Goal: Information Seeking & Learning: Learn about a topic

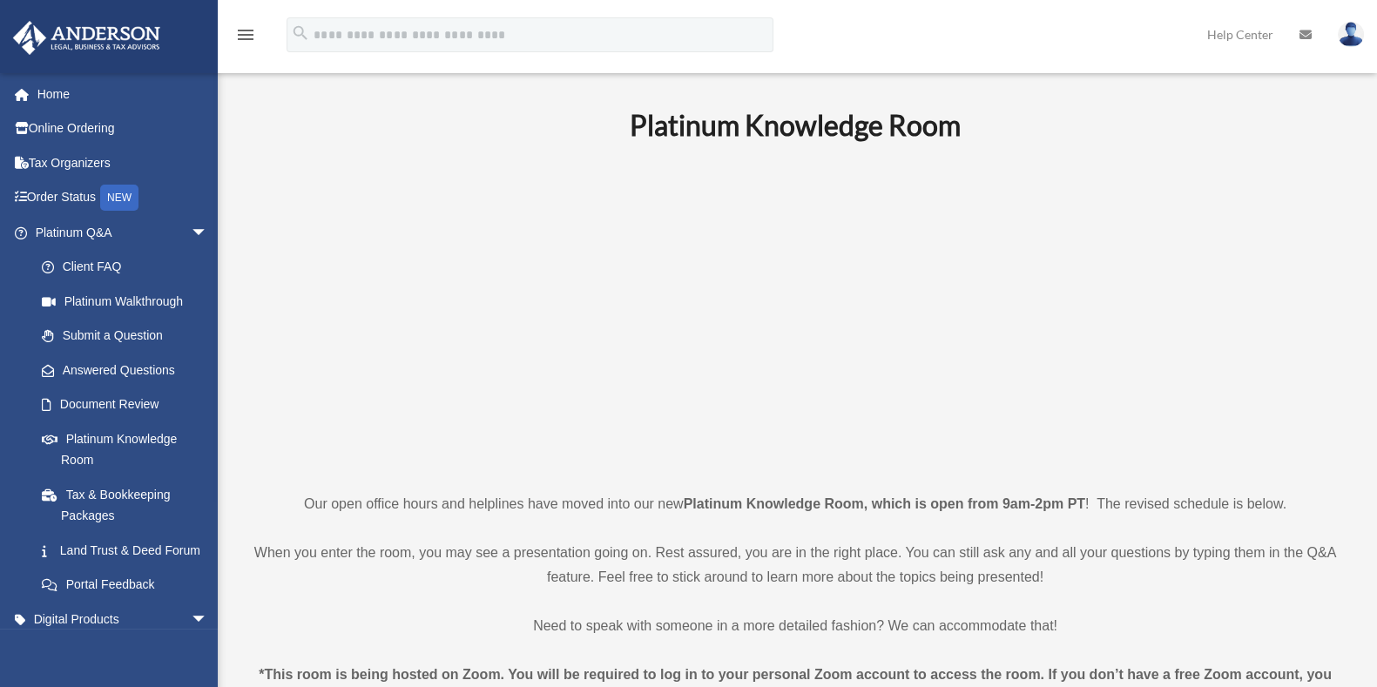
scroll to position [369, 0]
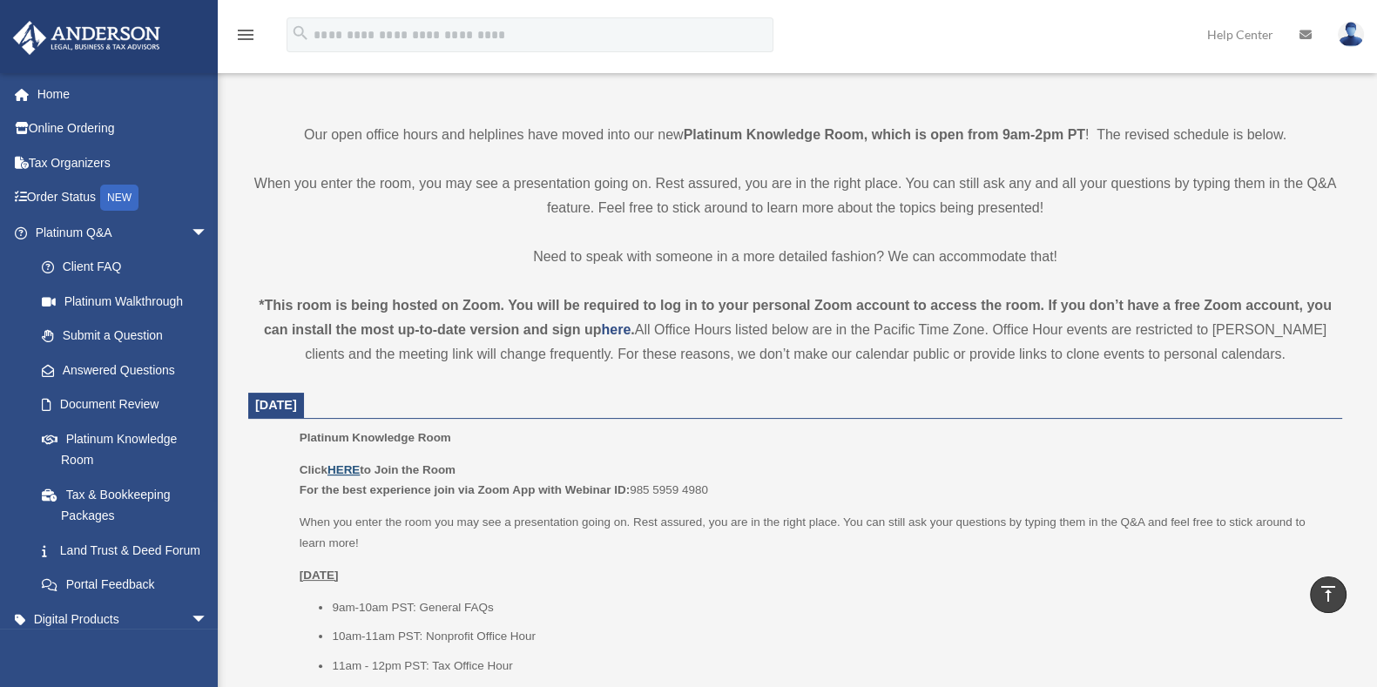
click at [347, 463] on u "HERE" at bounding box center [343, 469] width 32 height 13
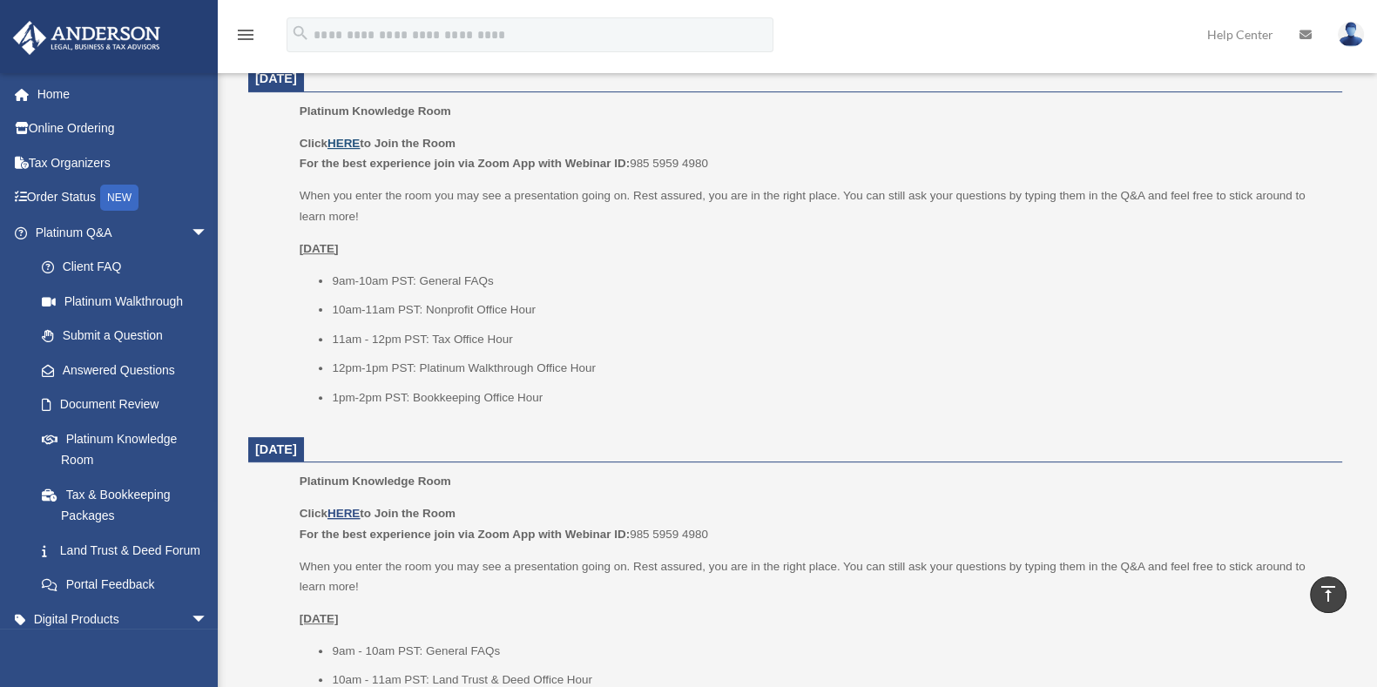
scroll to position [974, 0]
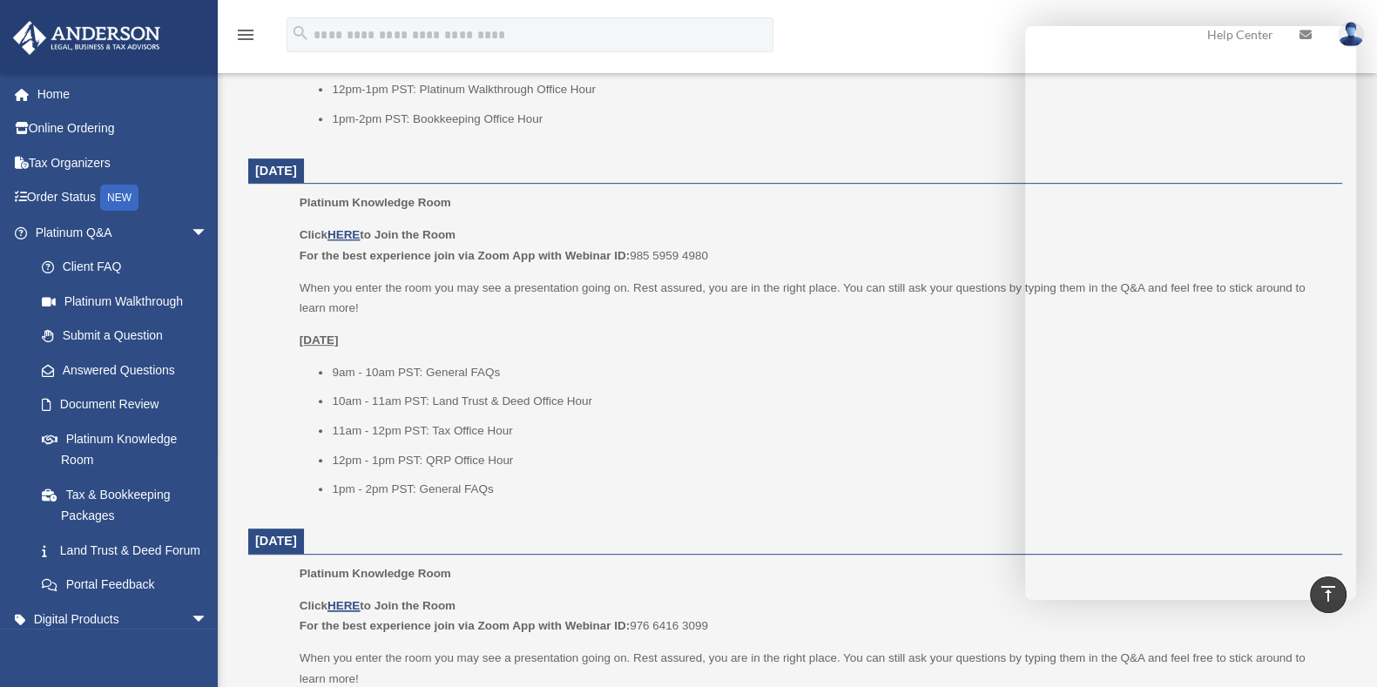
click at [974, 405] on li "10am - 11am PST: Land Trust & Deed Office Hour" at bounding box center [831, 401] width 998 height 21
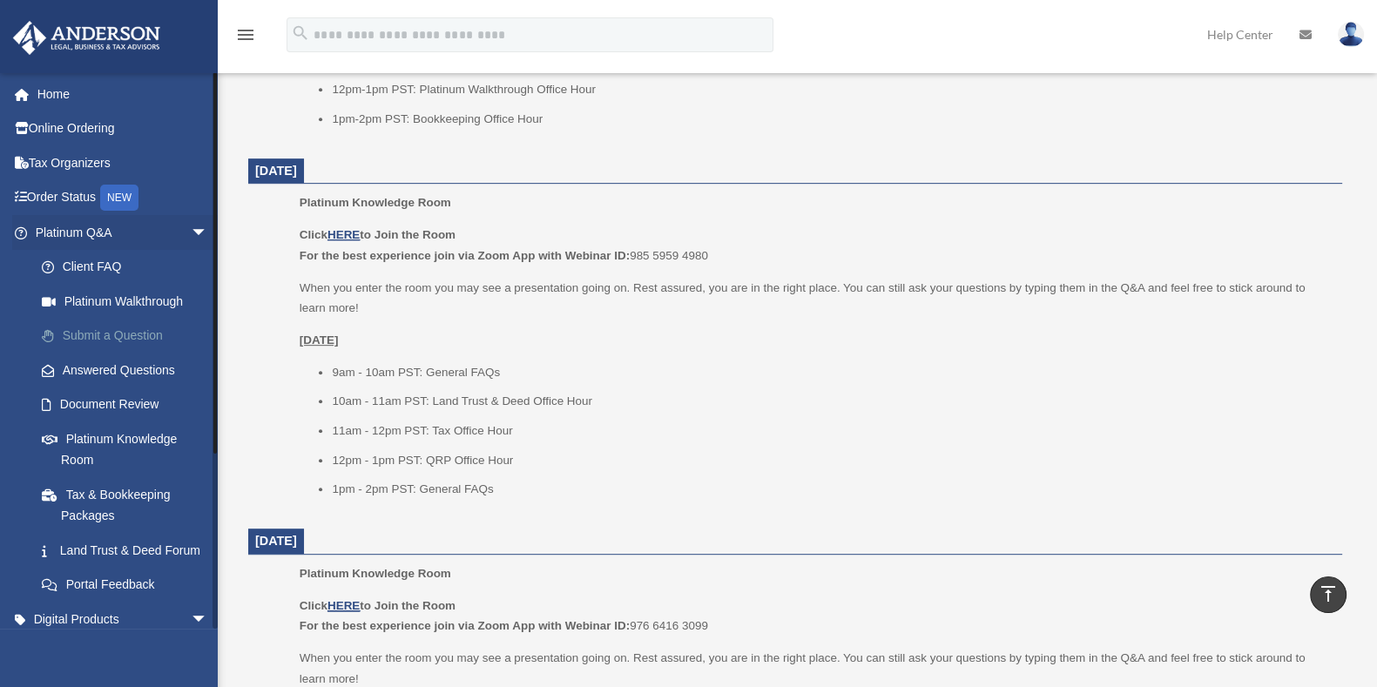
click at [109, 320] on link "Submit a Question" at bounding box center [129, 336] width 210 height 35
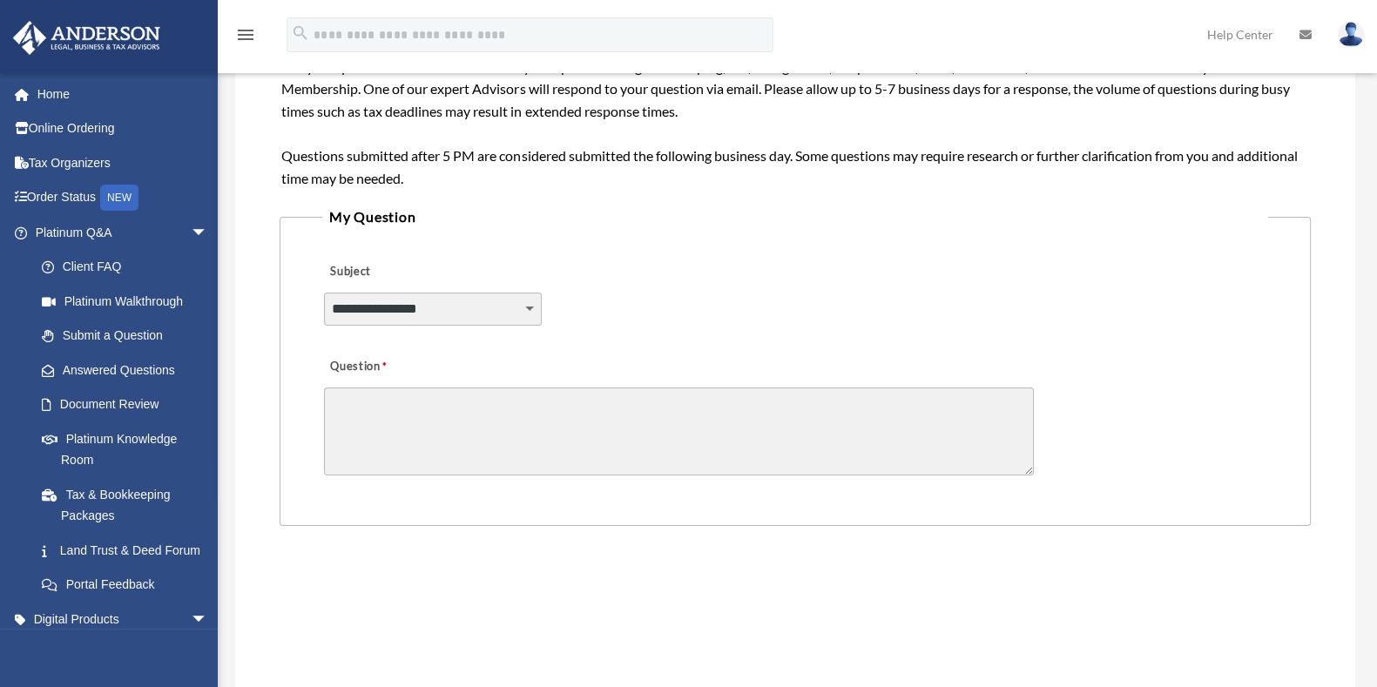
scroll to position [331, 0]
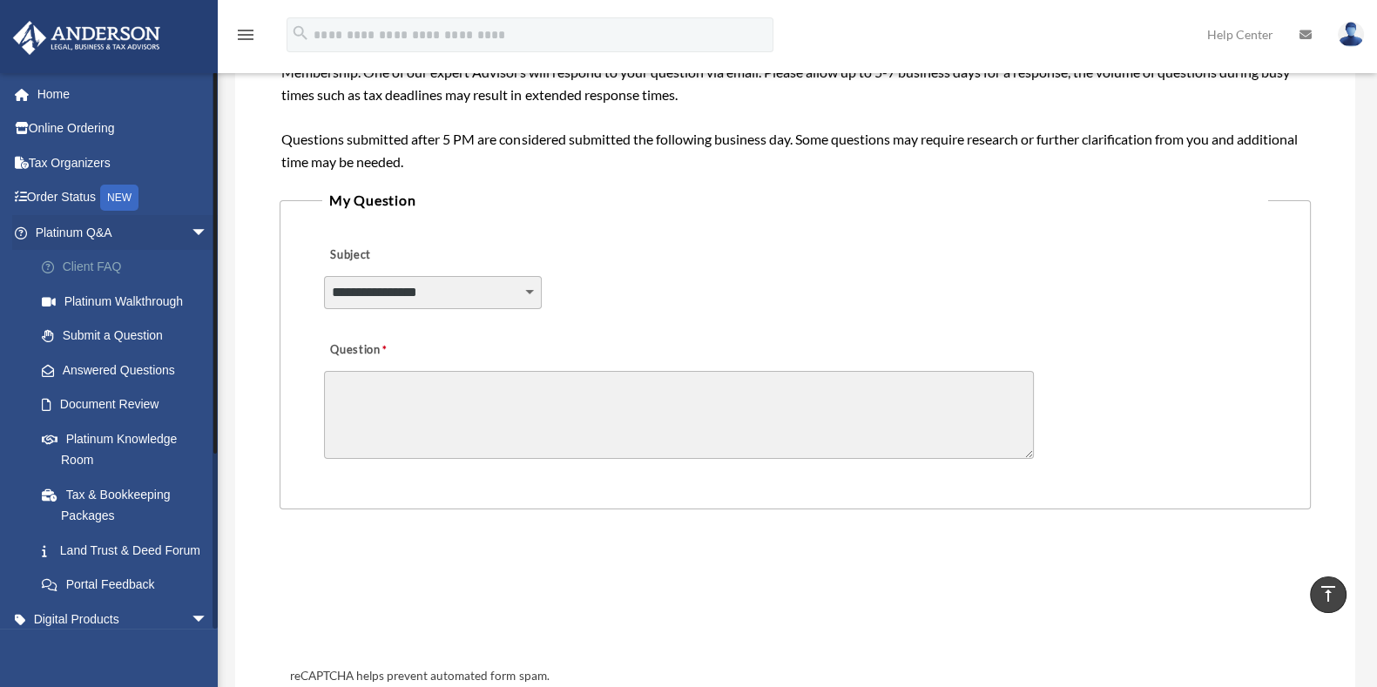
click at [90, 267] on link "Client FAQ" at bounding box center [129, 267] width 210 height 35
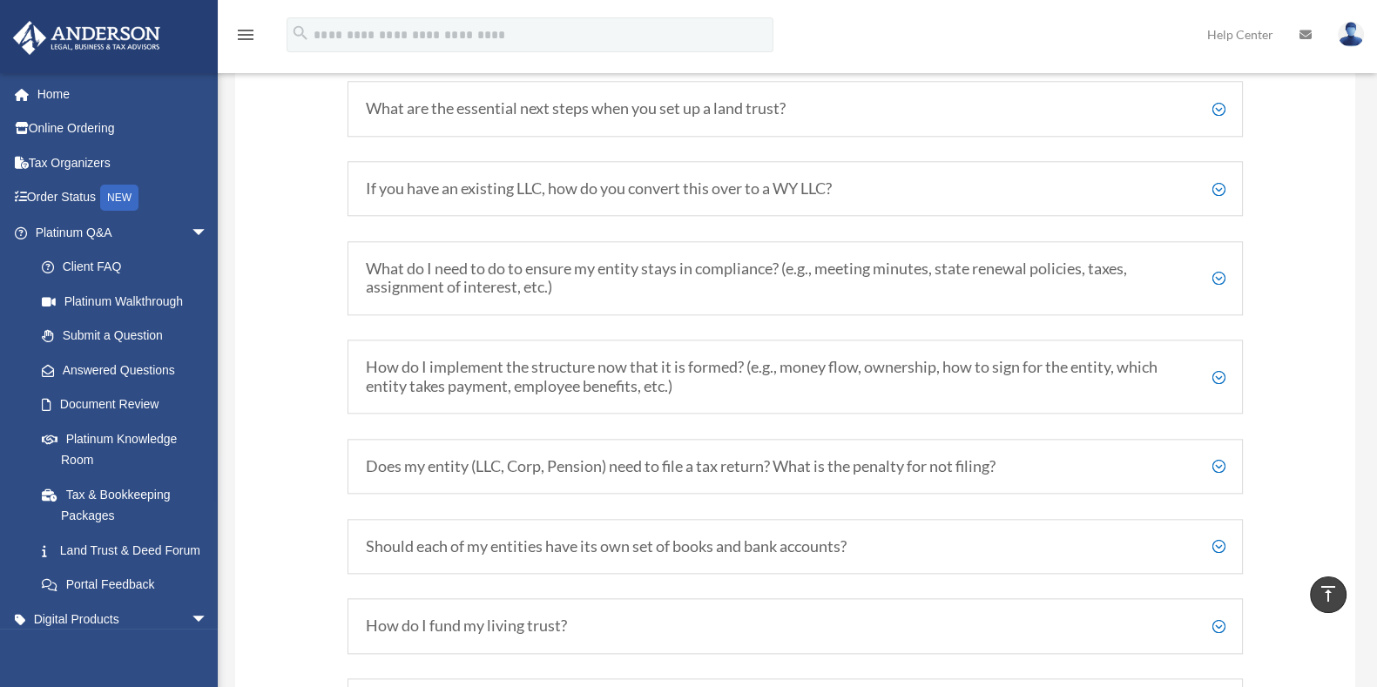
scroll to position [2392, 0]
click at [835, 377] on h5 "How do I implement the structure now that it is formed? (e.g., money flow, owne…" at bounding box center [796, 375] width 860 height 37
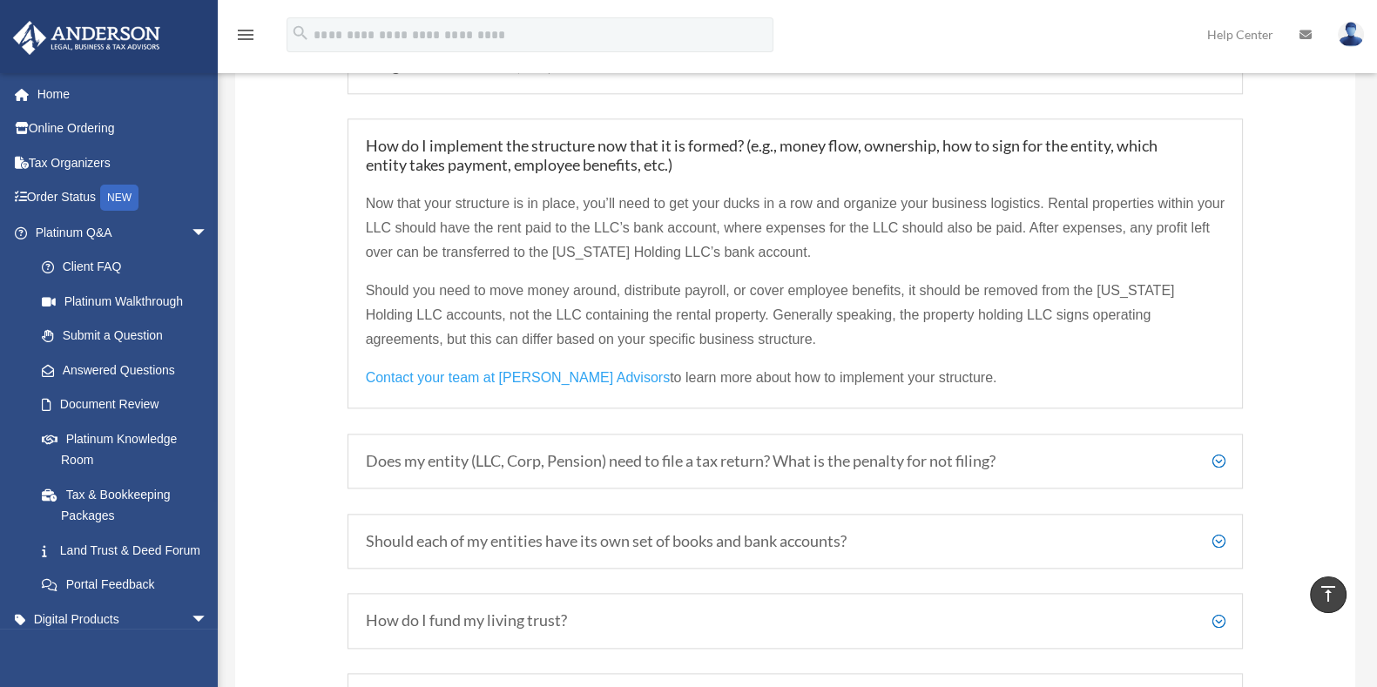
scroll to position [2620, 0]
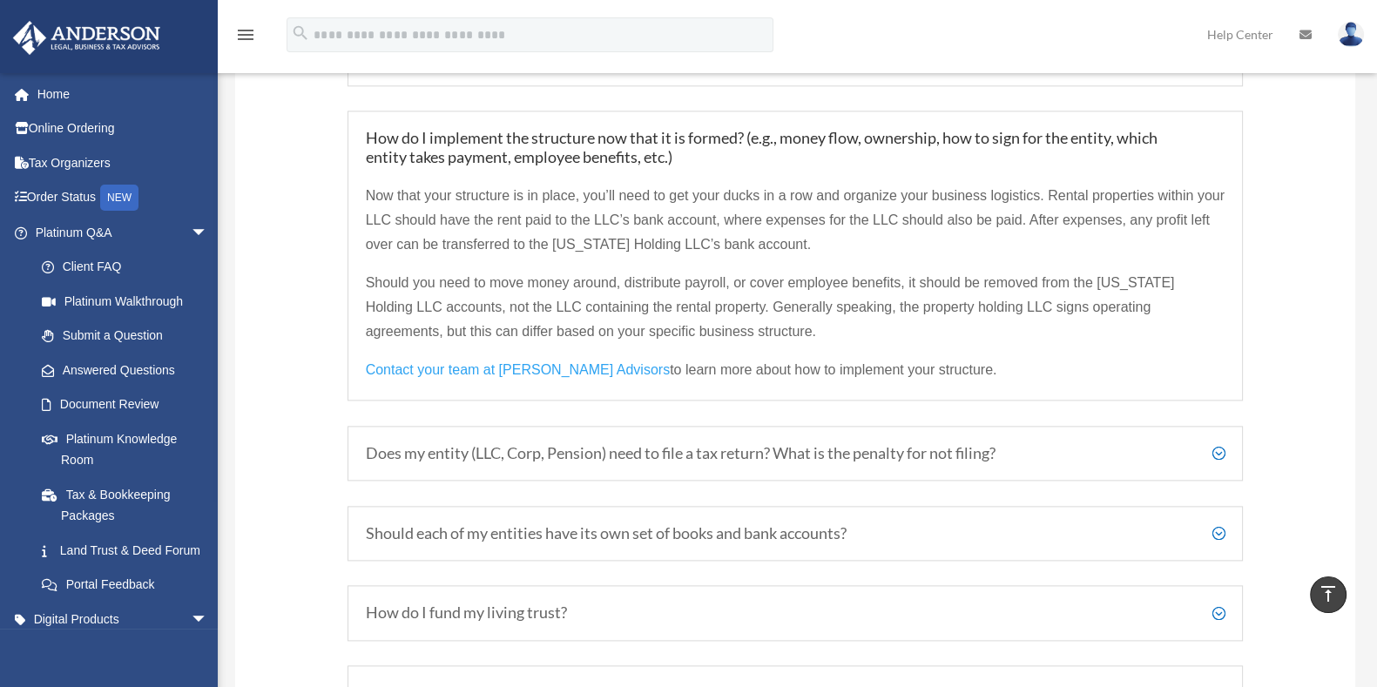
click at [544, 362] on span "Contact your team at Anderson Advisors" at bounding box center [518, 369] width 304 height 15
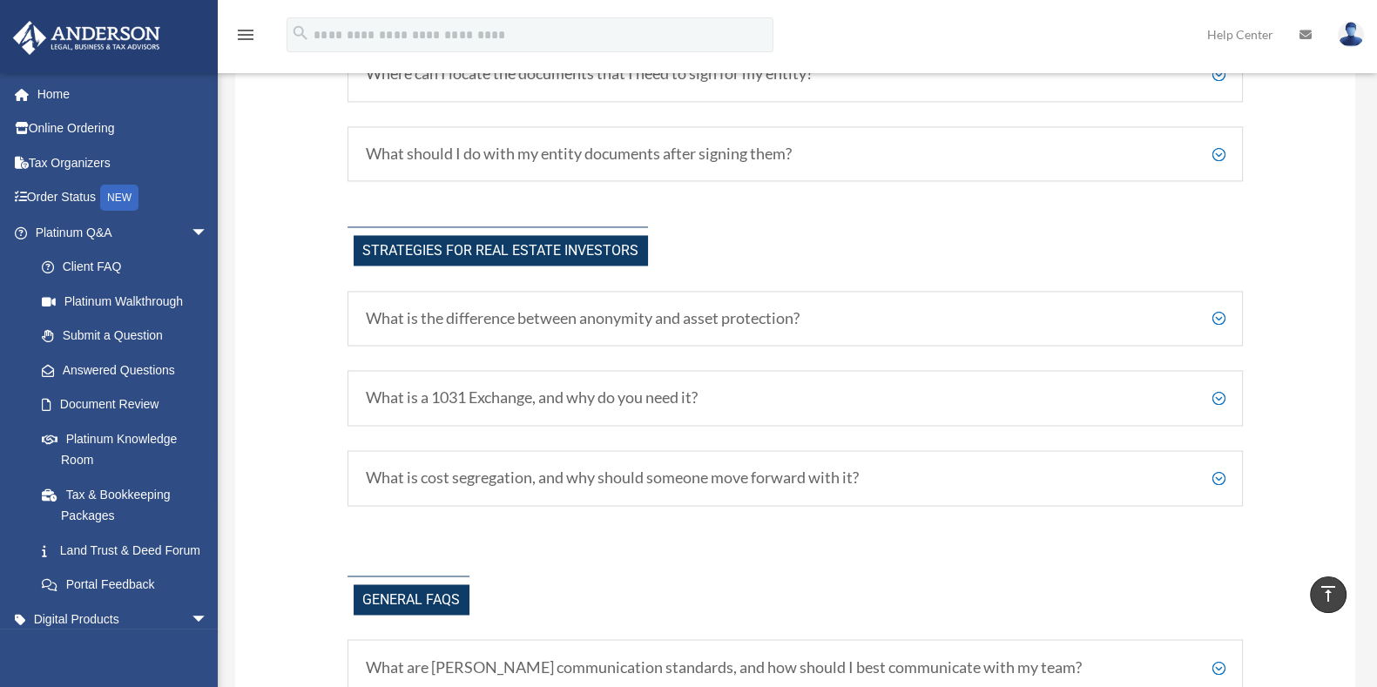
scroll to position [3482, 0]
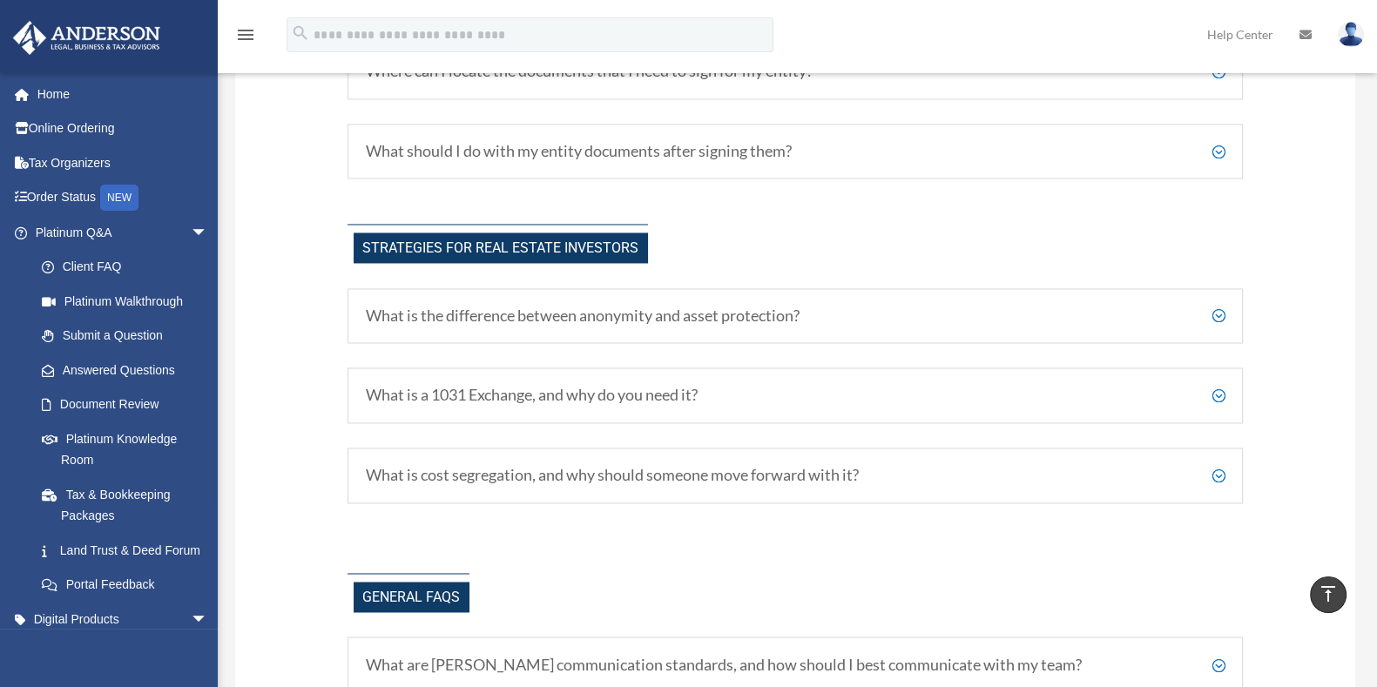
click at [866, 479] on div "What is cost segregation, and why should someone move forward with it? Cost seg…" at bounding box center [795, 476] width 896 height 56
click at [862, 470] on h5 "What is cost segregation, and why should someone move forward with it?" at bounding box center [796, 475] width 860 height 19
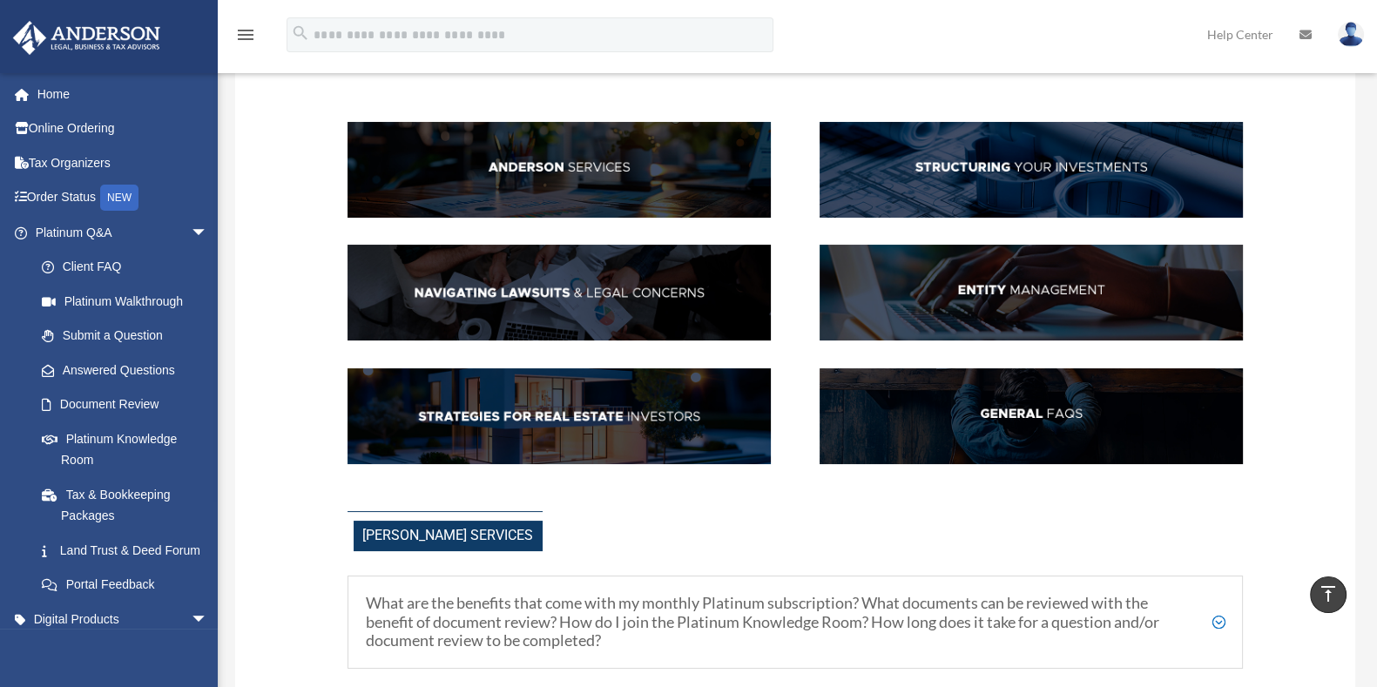
scroll to position [47, 0]
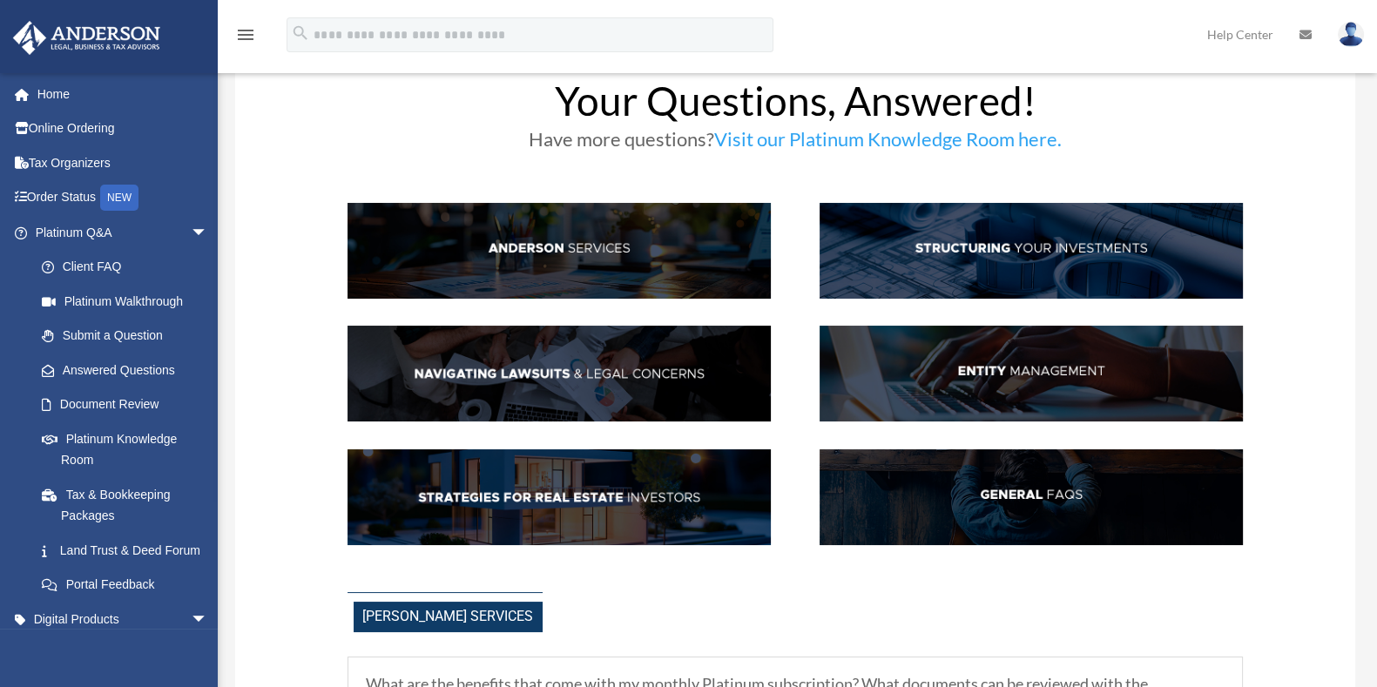
click at [935, 245] on img at bounding box center [1030, 251] width 423 height 96
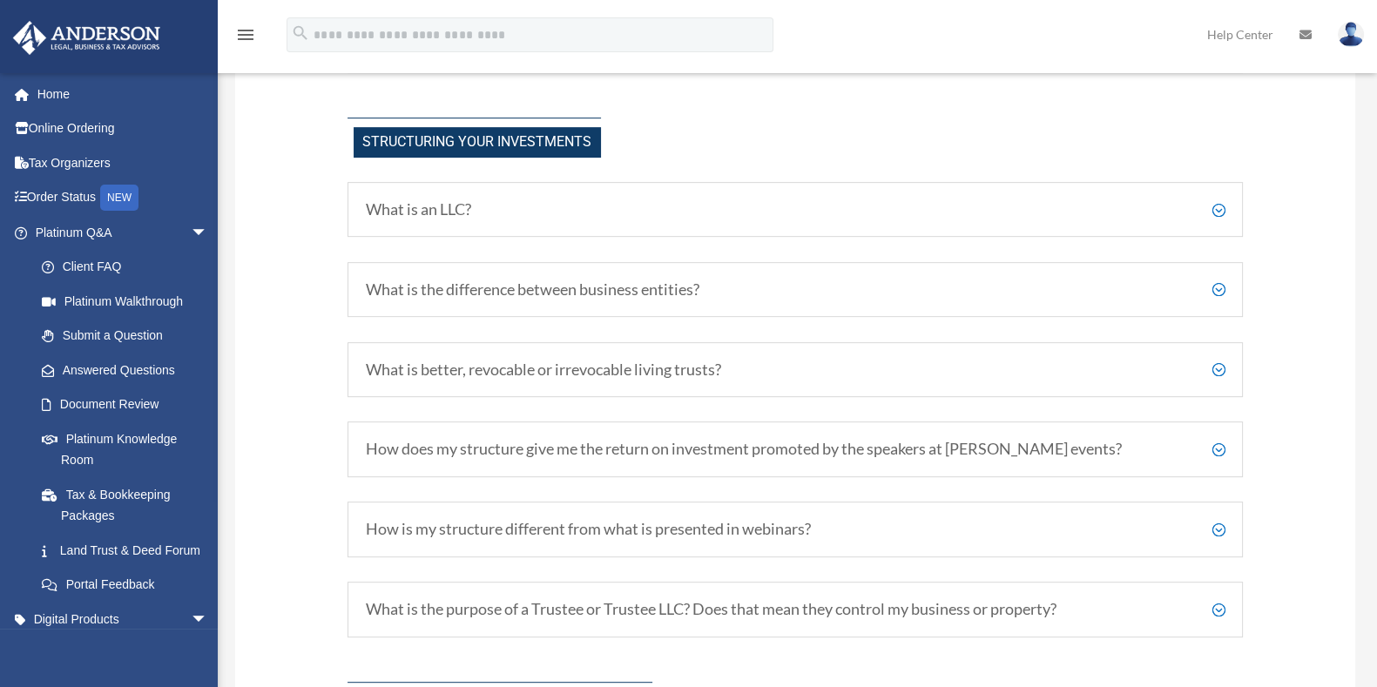
scroll to position [895, 0]
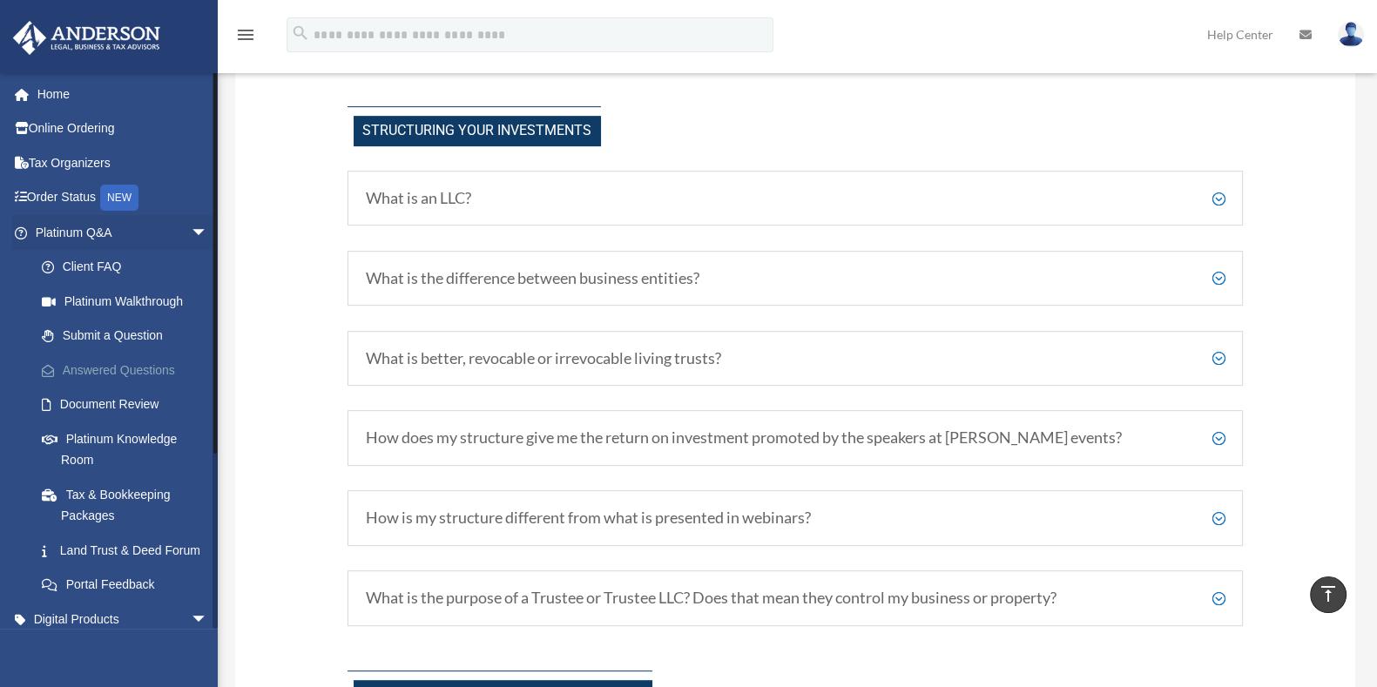
click at [149, 363] on link "Answered Questions" at bounding box center [129, 370] width 210 height 35
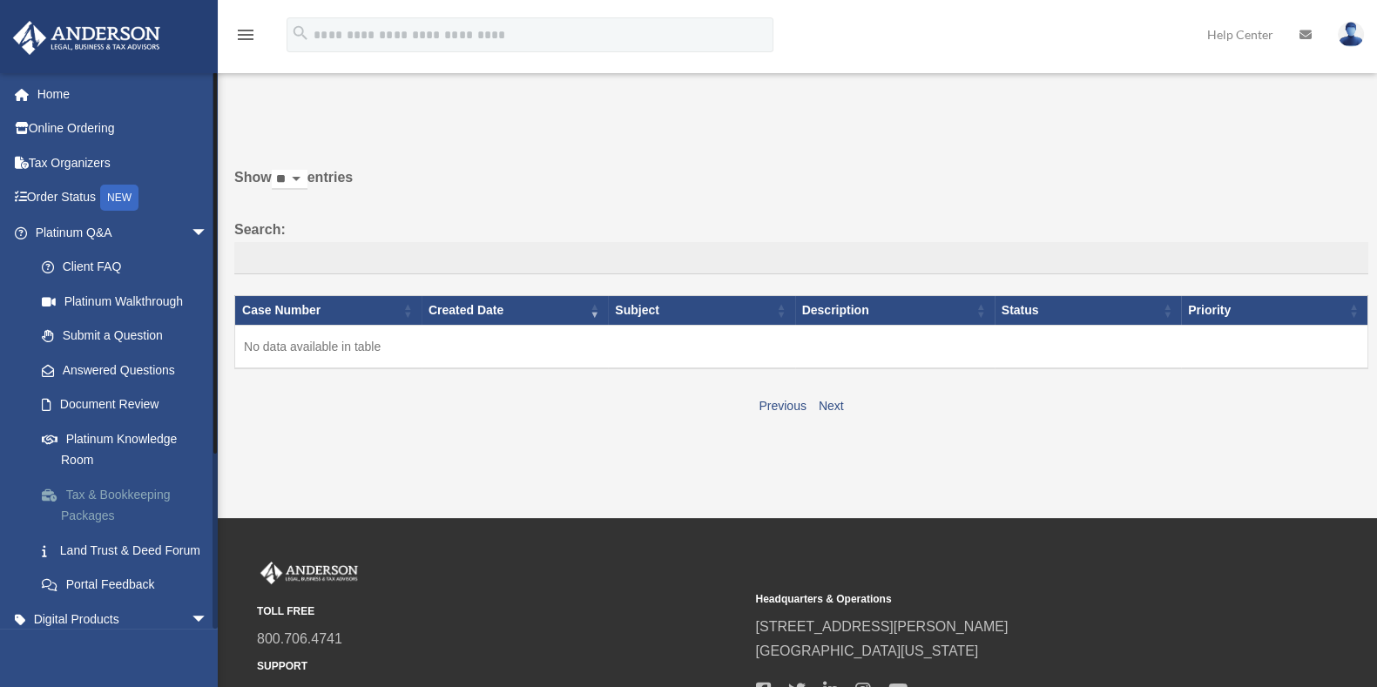
click at [118, 494] on link "Tax & Bookkeeping Packages" at bounding box center [129, 505] width 210 height 56
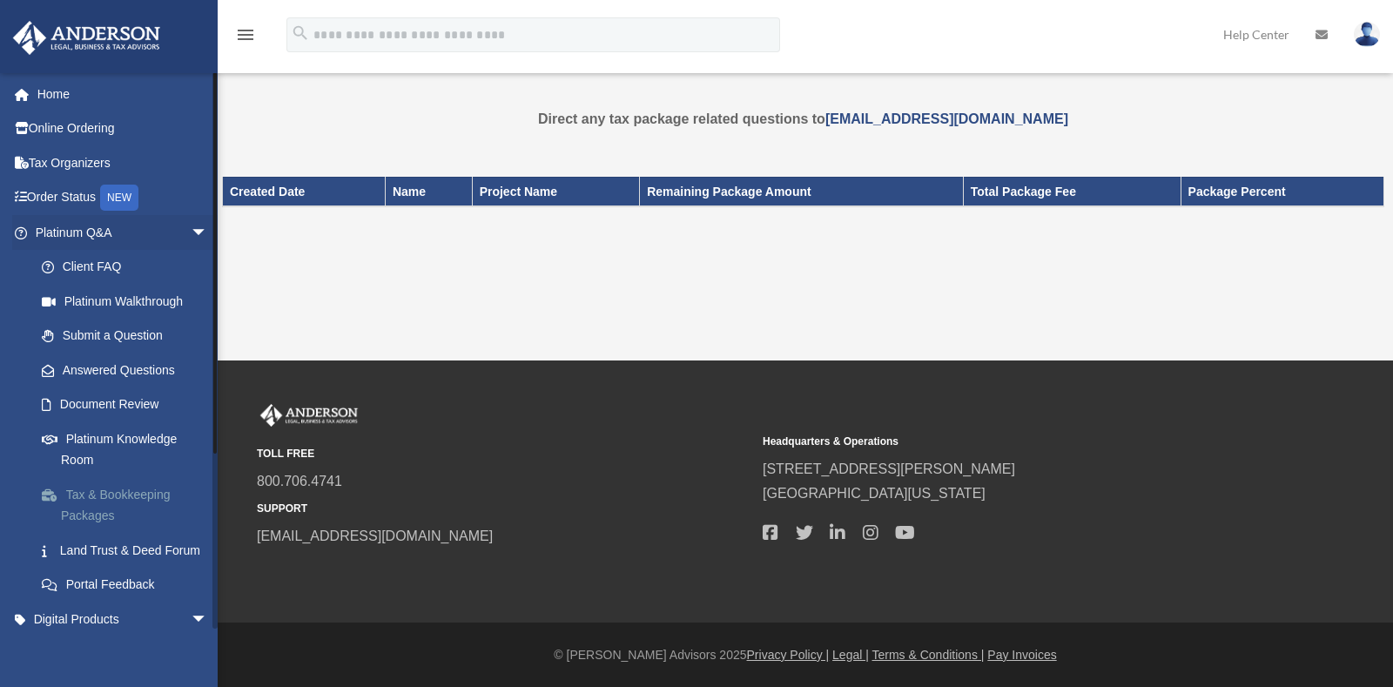
click at [112, 500] on link "Tax & Bookkeeping Packages" at bounding box center [129, 505] width 210 height 56
click at [100, 267] on link "Client FAQ" at bounding box center [129, 267] width 210 height 35
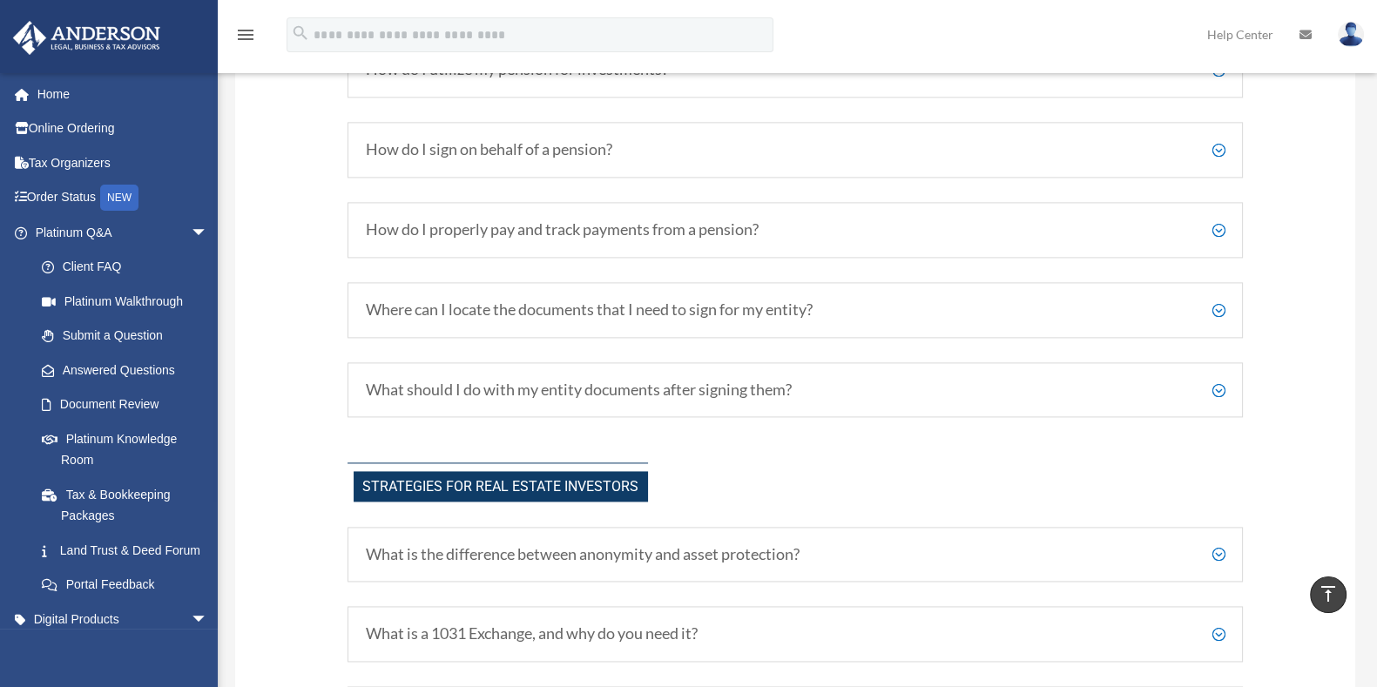
scroll to position [3328, 0]
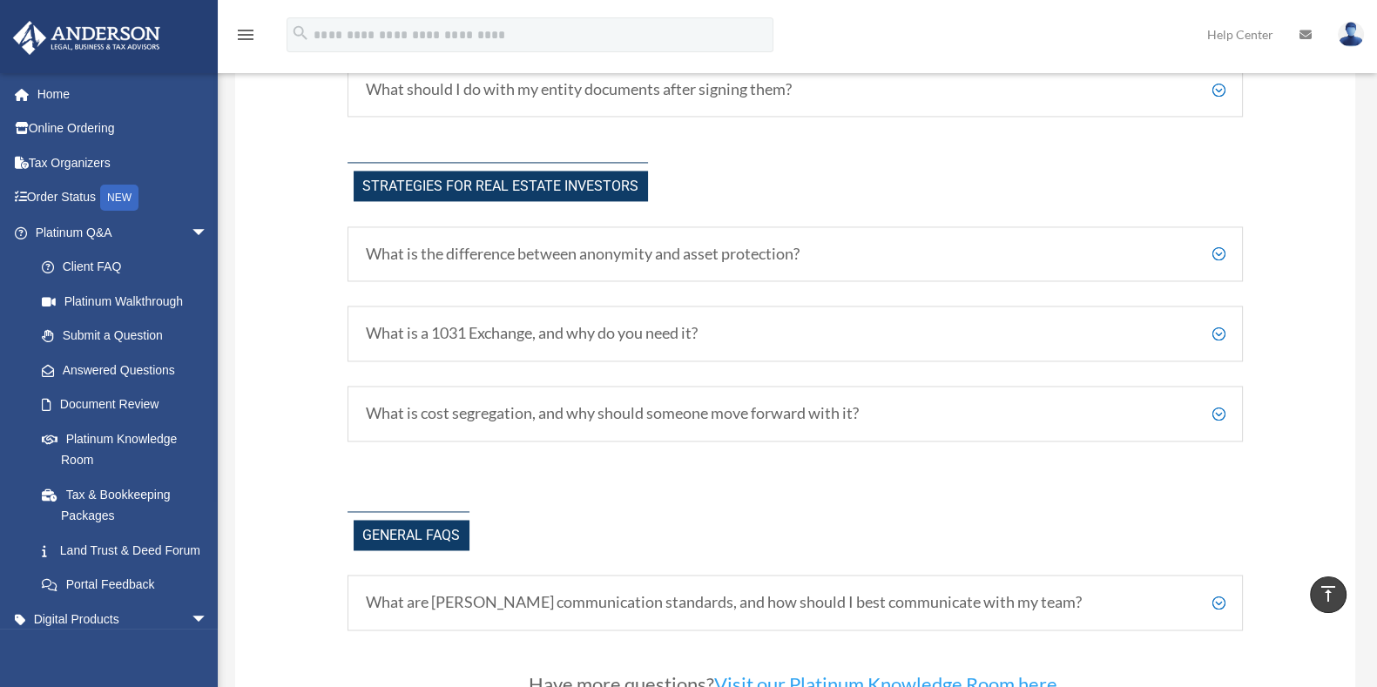
click at [1210, 408] on h5 "What is cost segregation, and why should someone move forward with it?" at bounding box center [796, 413] width 860 height 19
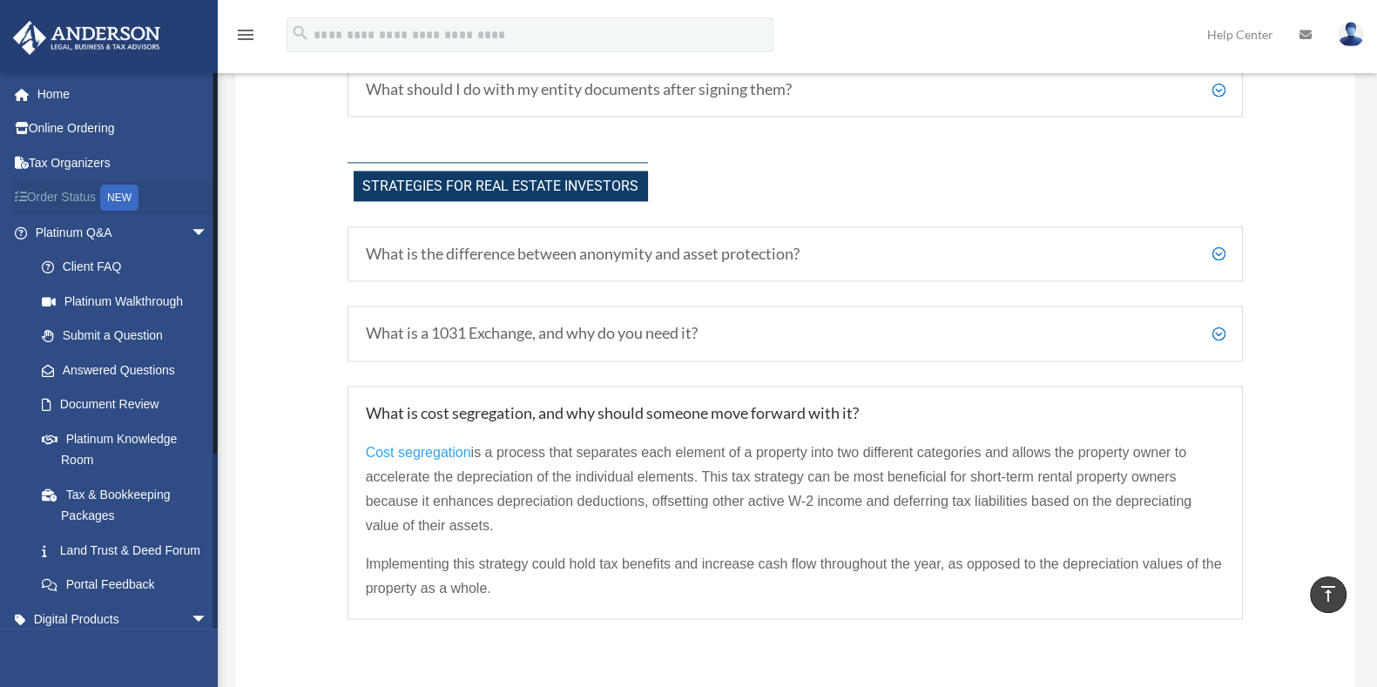
click at [71, 206] on link "Order Status NEW" at bounding box center [123, 198] width 222 height 36
